Goal: Information Seeking & Learning: Check status

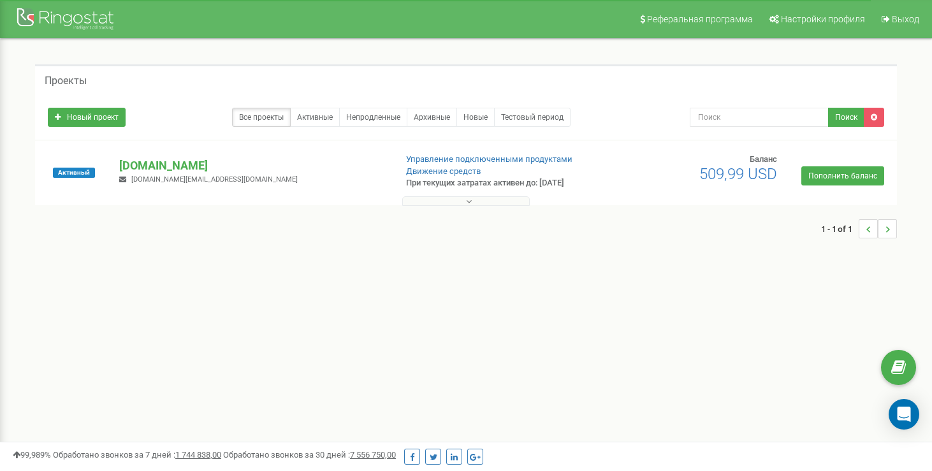
click at [480, 197] on button at bounding box center [465, 201] width 127 height 10
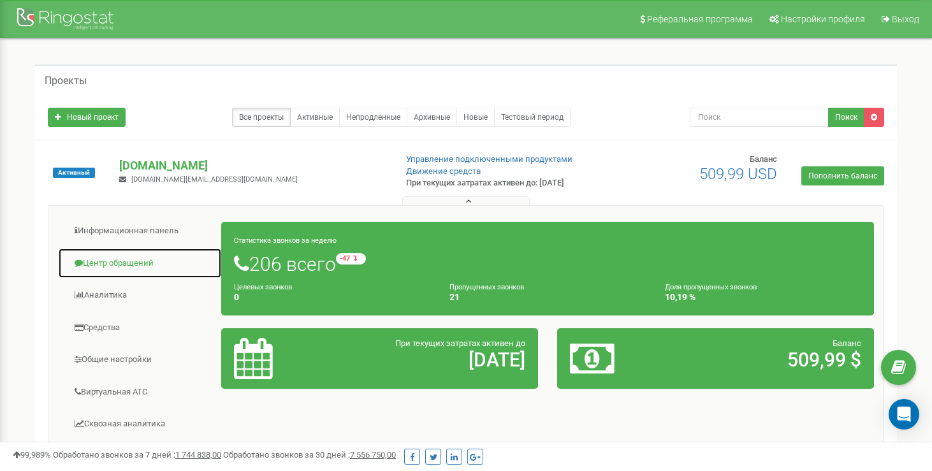
click at [92, 263] on link "Центр обращений" at bounding box center [140, 263] width 164 height 31
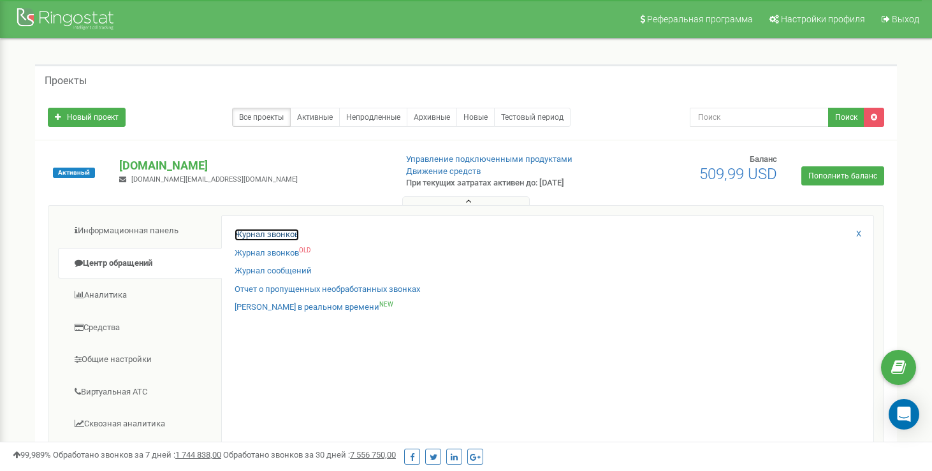
click at [260, 235] on link "Журнал звонков" at bounding box center [267, 235] width 64 height 12
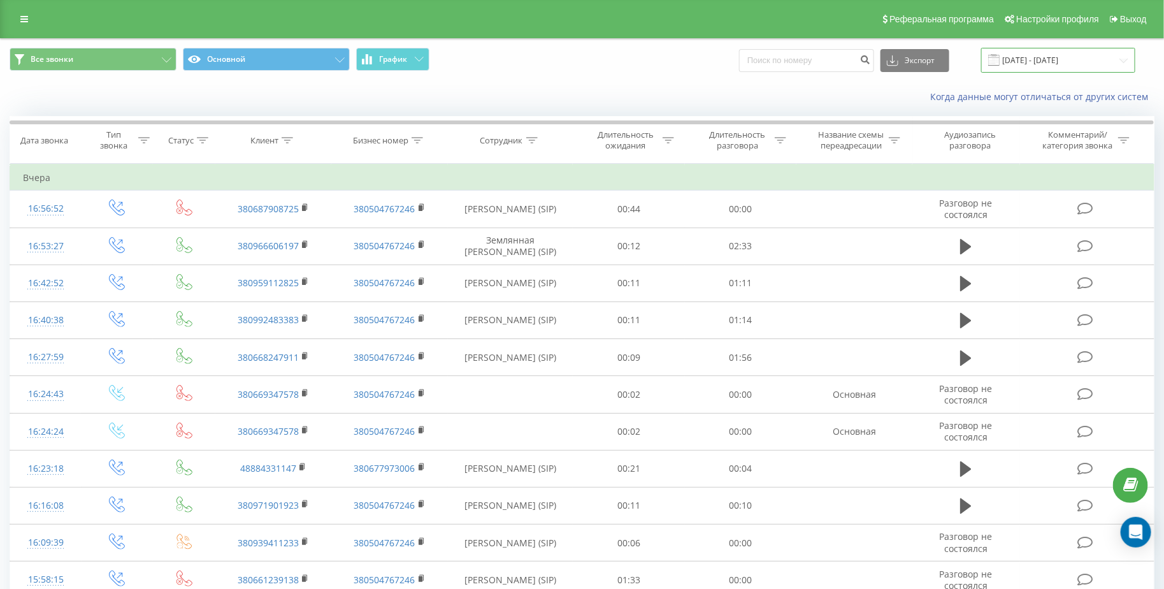
click at [1068, 63] on input "[DATE] - [DATE]" at bounding box center [1058, 60] width 154 height 25
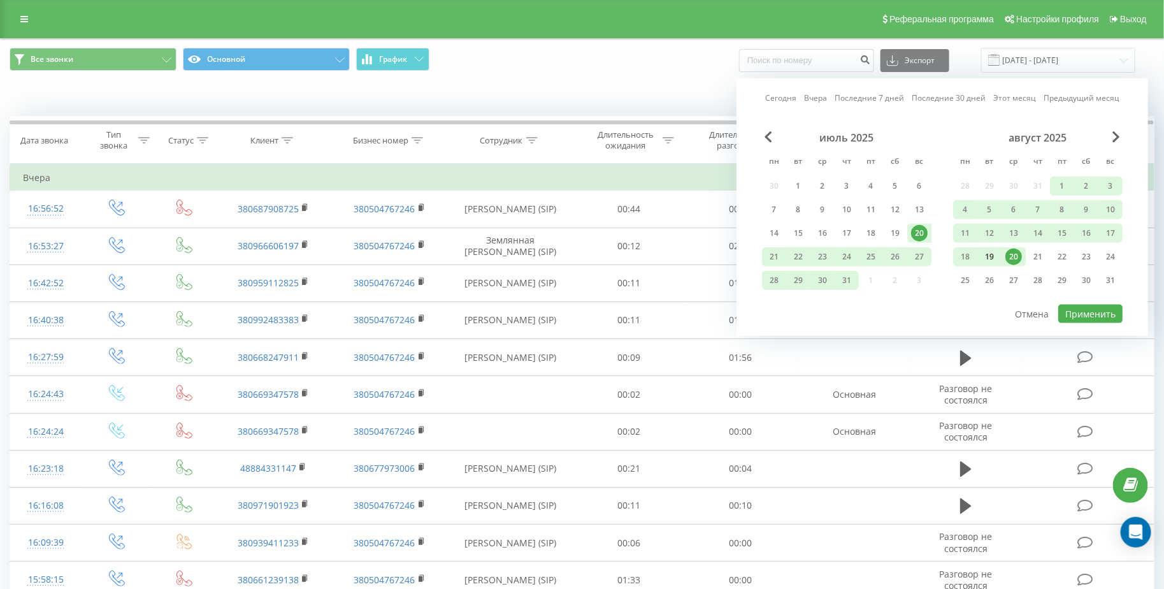
click at [999, 254] on div "19" at bounding box center [990, 256] width 24 height 19
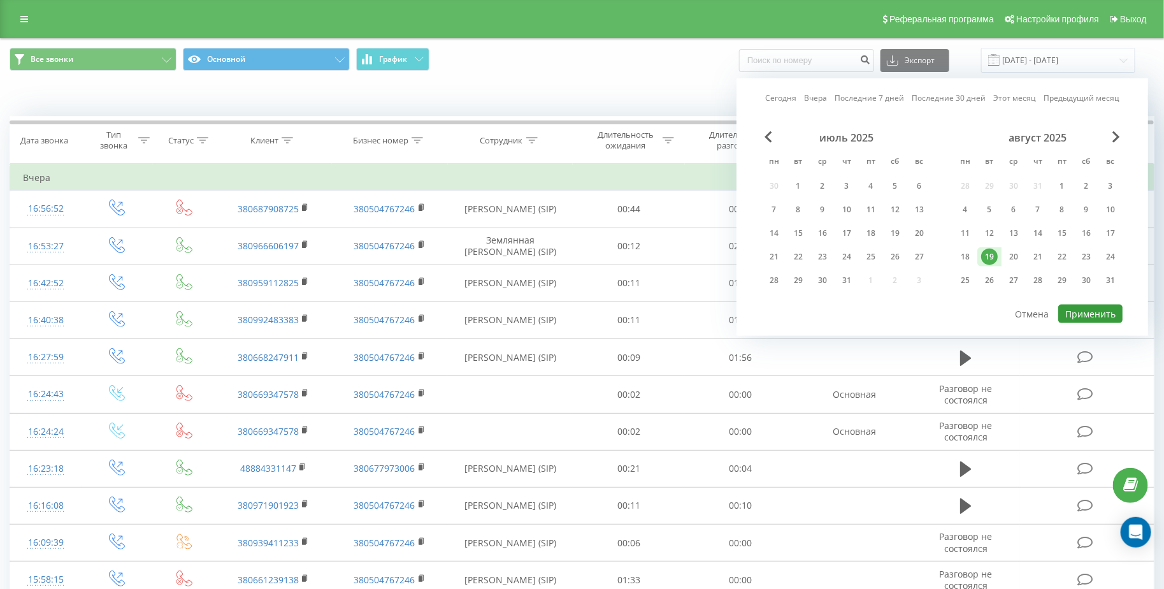
click at [1088, 312] on button "Применить" at bounding box center [1090, 314] width 64 height 18
type input "19.08.2025 - 19.08.2025"
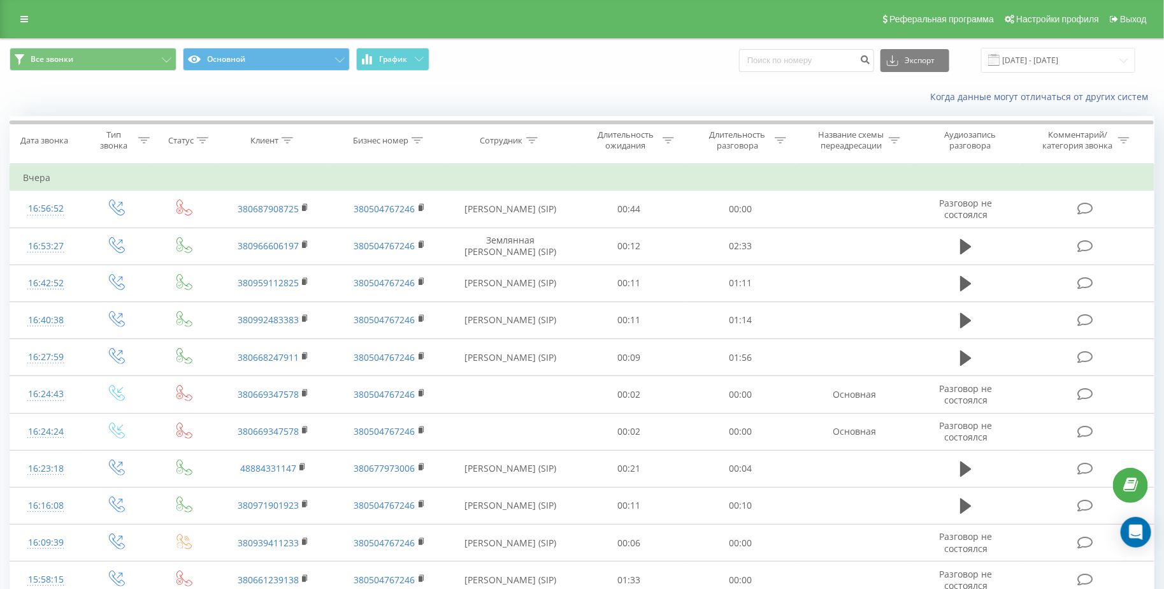
click at [530, 140] on icon at bounding box center [531, 140] width 11 height 6
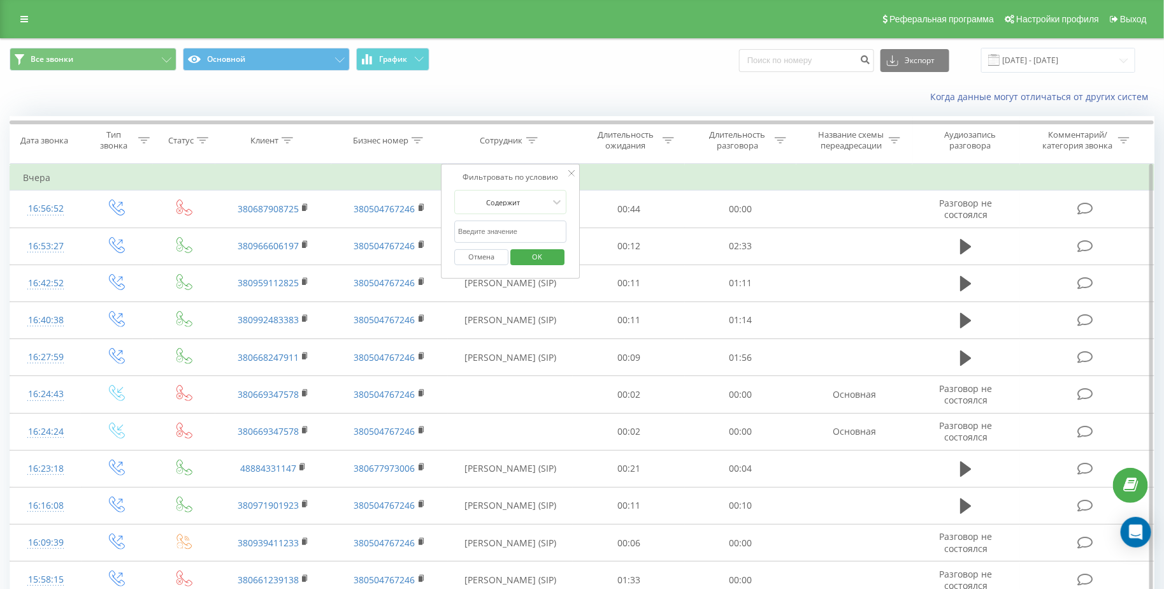
click at [511, 232] on input "text" at bounding box center [510, 231] width 112 height 22
click button "OK" at bounding box center [537, 257] width 54 height 16
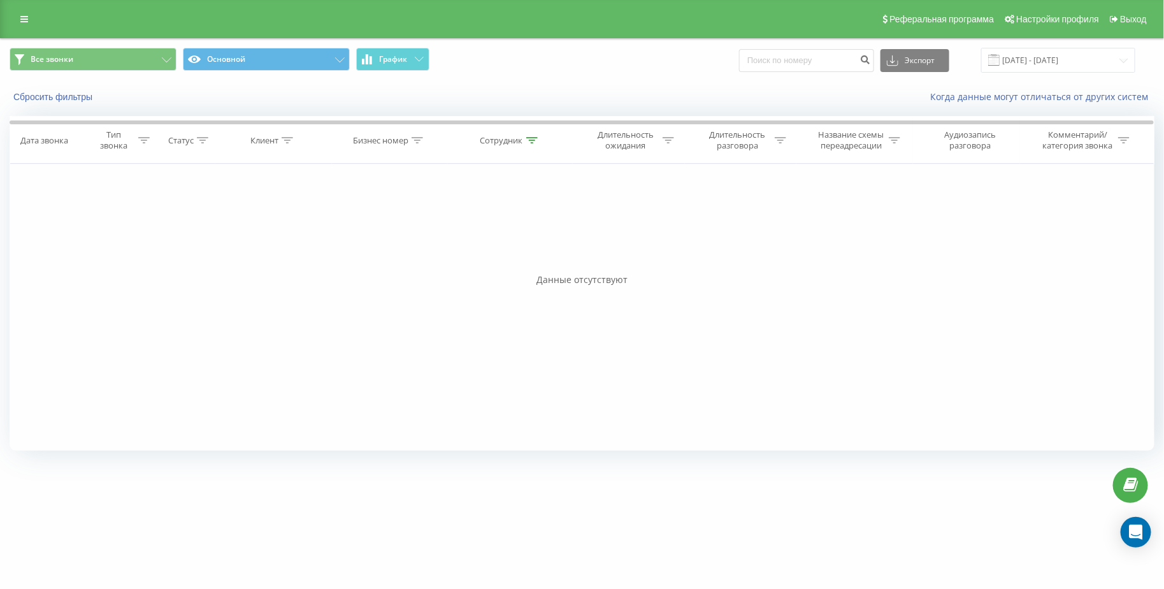
click at [528, 145] on th "Сотрудник" at bounding box center [510, 140] width 125 height 47
click at [528, 141] on icon at bounding box center [531, 140] width 11 height 6
click at [497, 229] on input "Fyyf" at bounding box center [511, 231] width 112 height 22
type input "F"
click button "OK" at bounding box center [537, 257] width 54 height 16
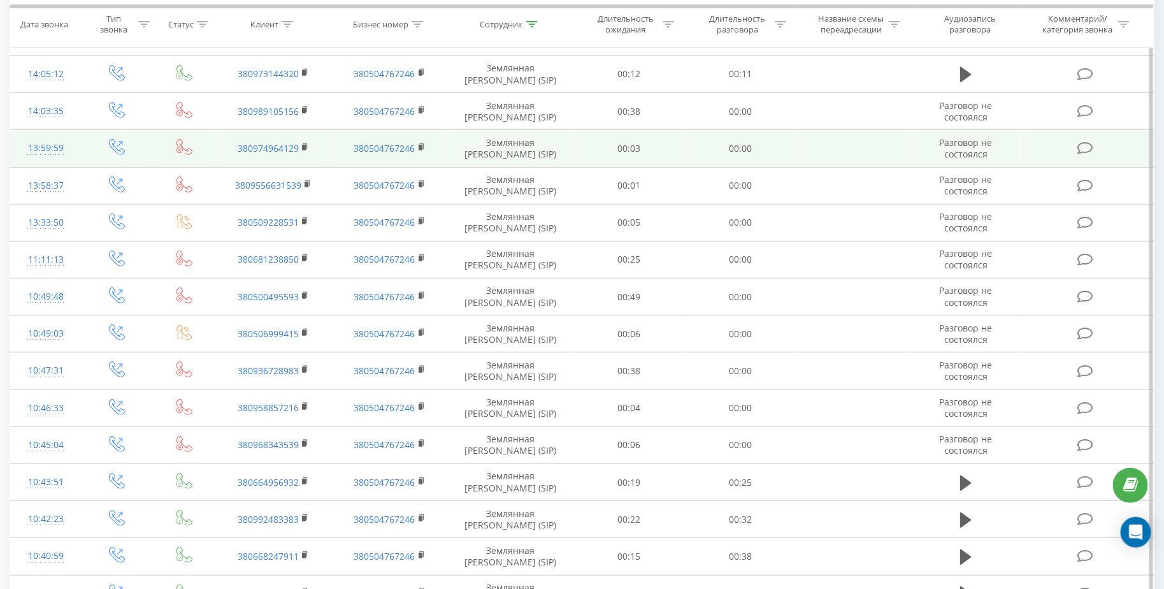
scroll to position [312, 0]
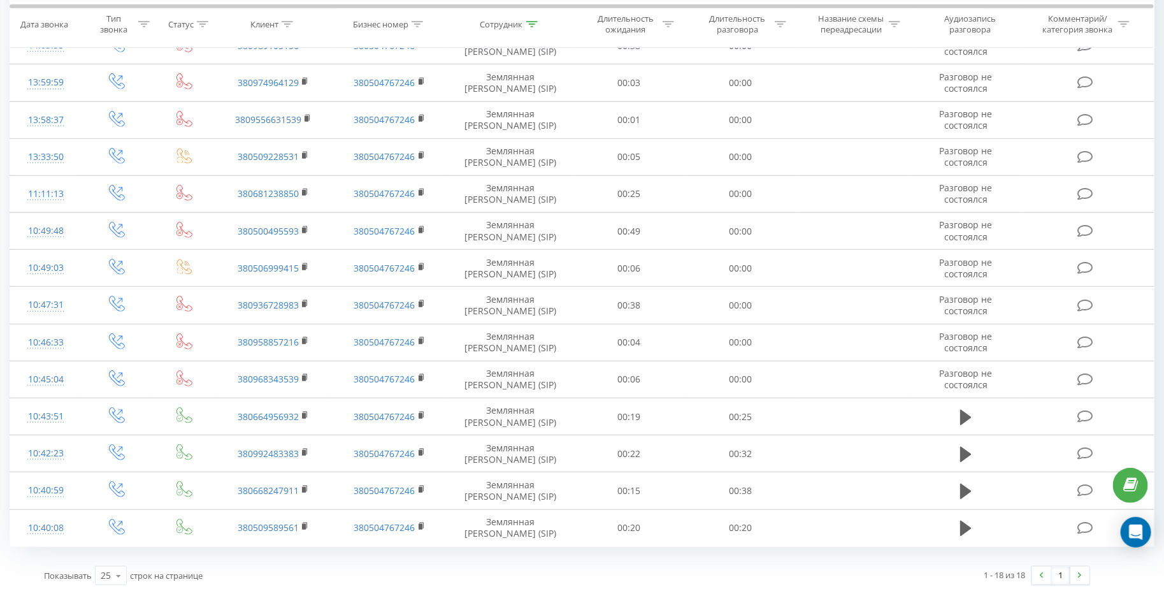
click at [533, 24] on icon at bounding box center [531, 23] width 11 height 6
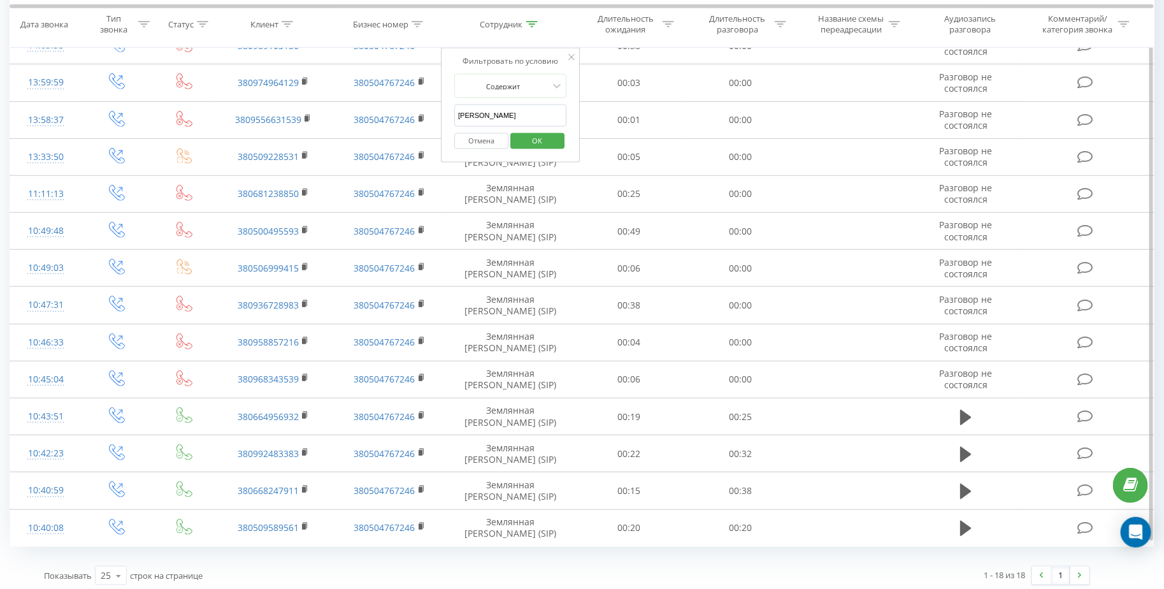
drag, startPoint x: 495, startPoint y: 115, endPoint x: 442, endPoint y: 115, distance: 53.5
click at [442, 115] on div "Фильтровать по условию Содержит Анна Отмена OK" at bounding box center [510, 105] width 139 height 115
click button "OK" at bounding box center [537, 141] width 54 height 16
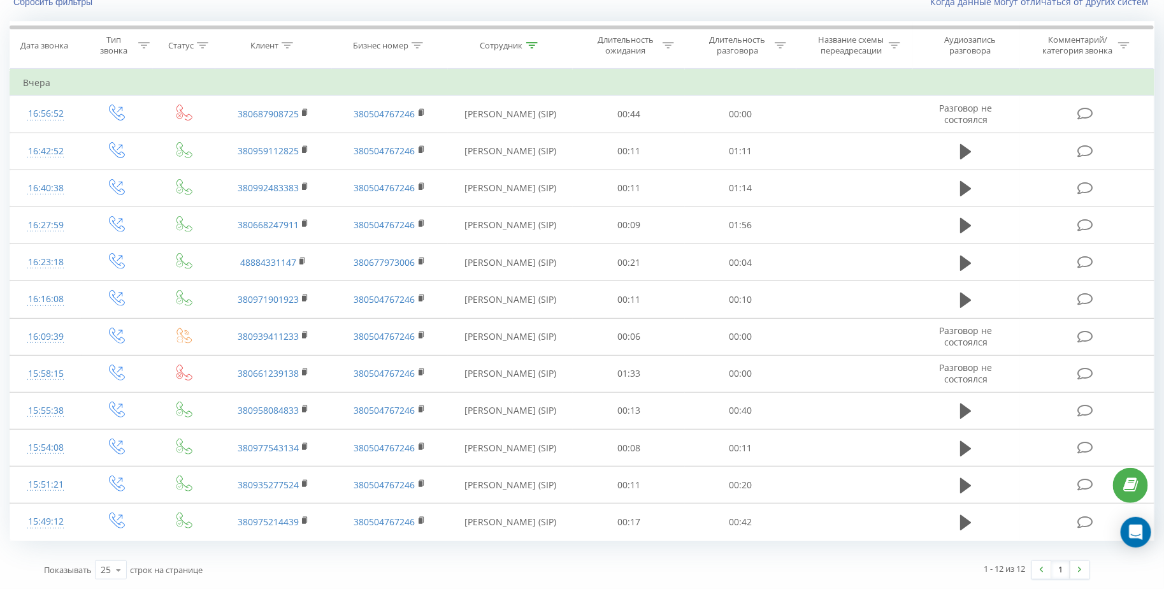
scroll to position [90, 0]
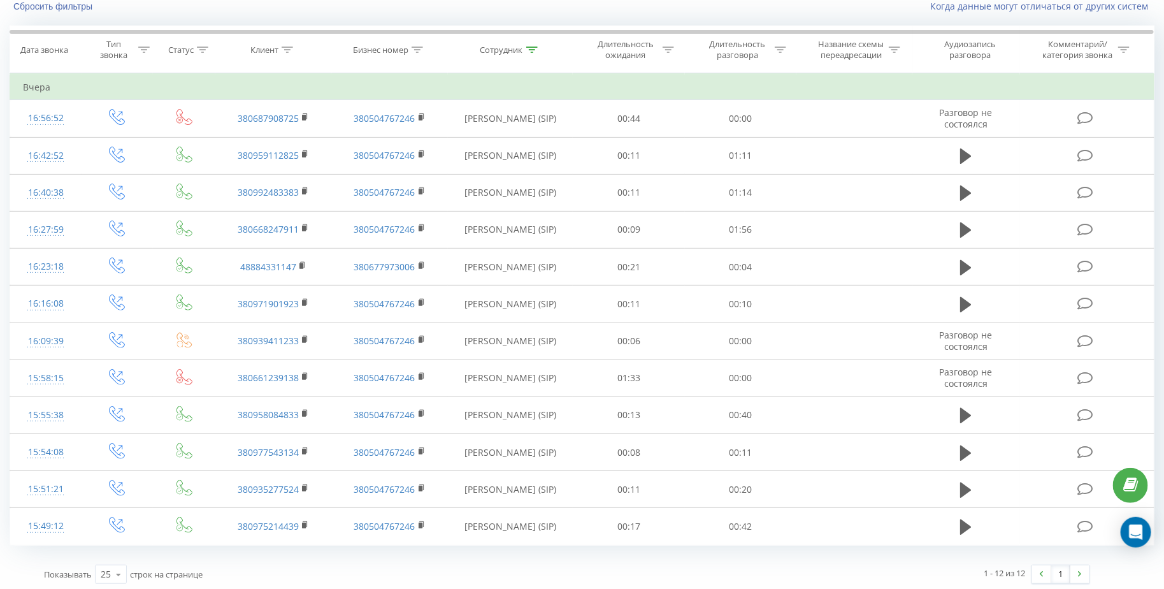
click at [536, 48] on icon at bounding box center [531, 50] width 11 height 6
drag, startPoint x: 493, startPoint y: 141, endPoint x: 455, endPoint y: 141, distance: 38.2
click at [455, 141] on input "Илона" at bounding box center [510, 141] width 112 height 22
type input "Мария"
click button "OK" at bounding box center [537, 167] width 54 height 16
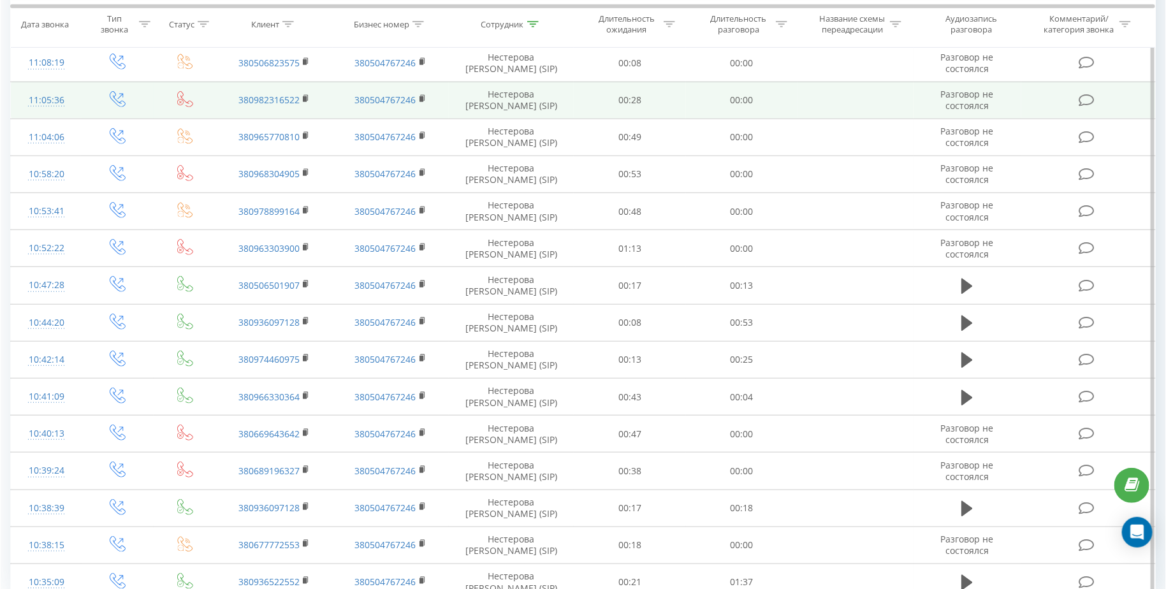
scroll to position [386, 0]
